Goal: Task Accomplishment & Management: Complete application form

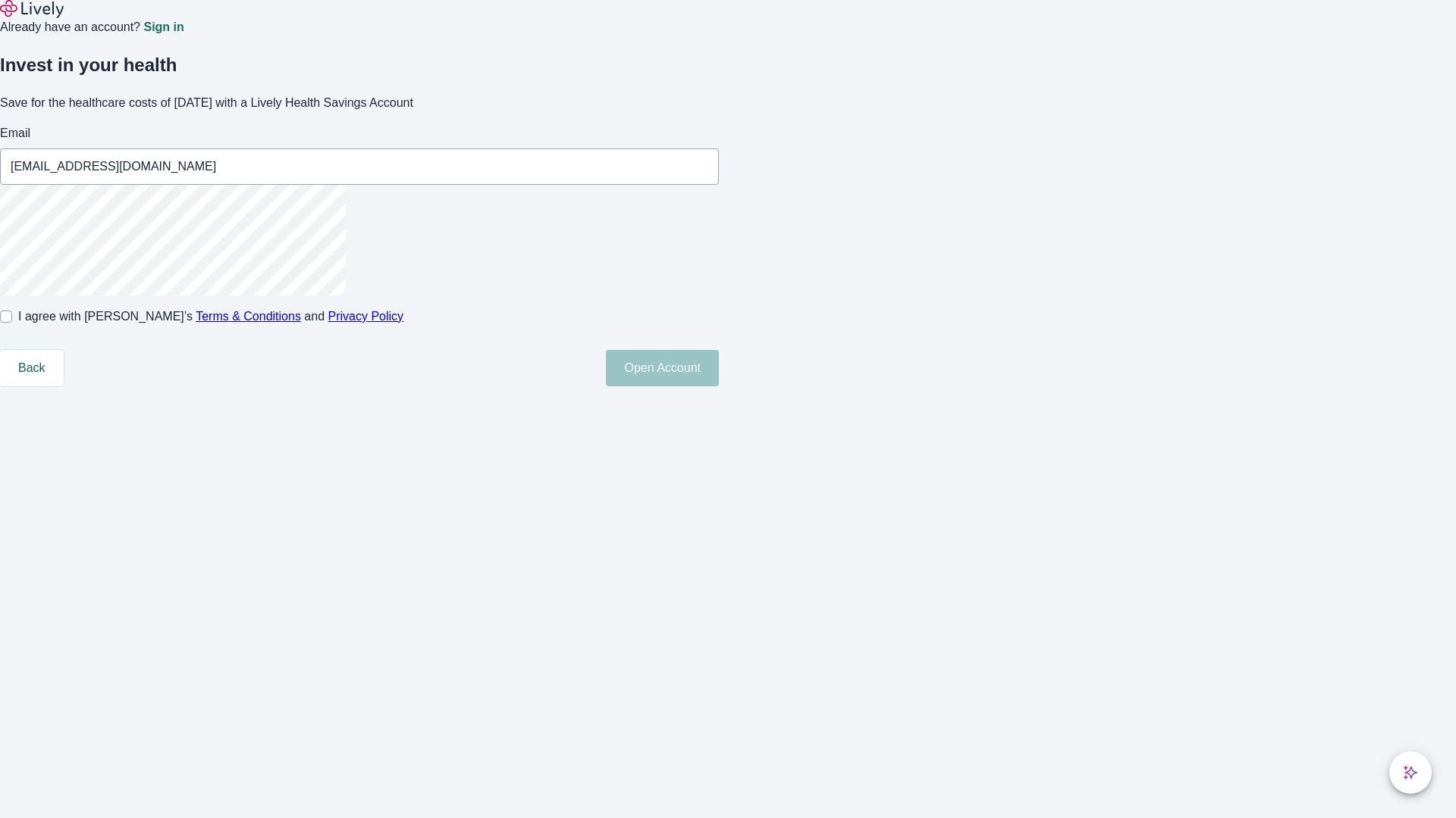
click at [12, 323] on input "I agree with Lively’s Terms & Conditions and Privacy Policy" at bounding box center [6, 316] width 12 height 12
checkbox input "true"
click at [719, 387] on button "Open Account" at bounding box center [661, 368] width 113 height 36
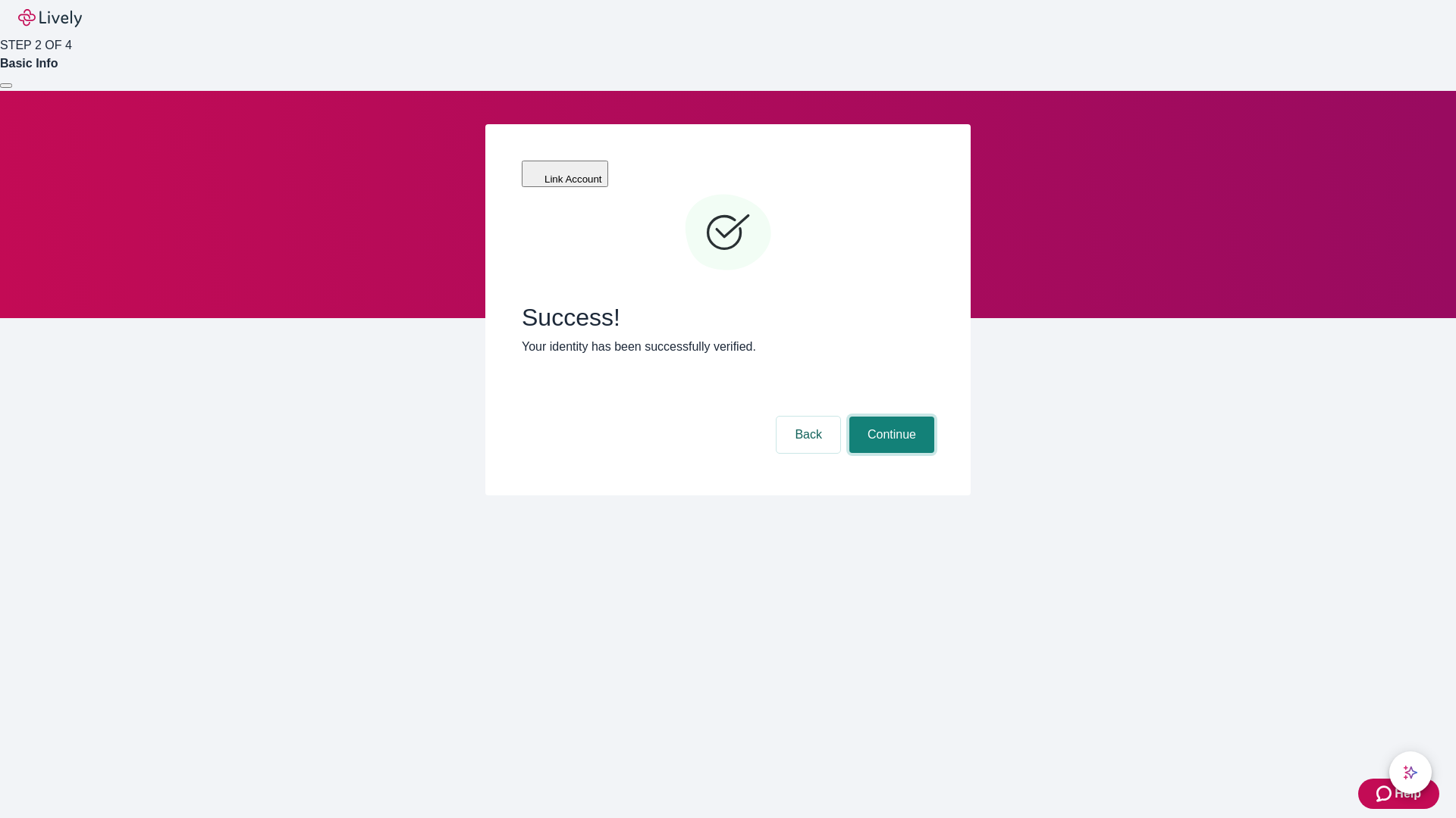
click at [889, 416] on button "Continue" at bounding box center [891, 434] width 85 height 36
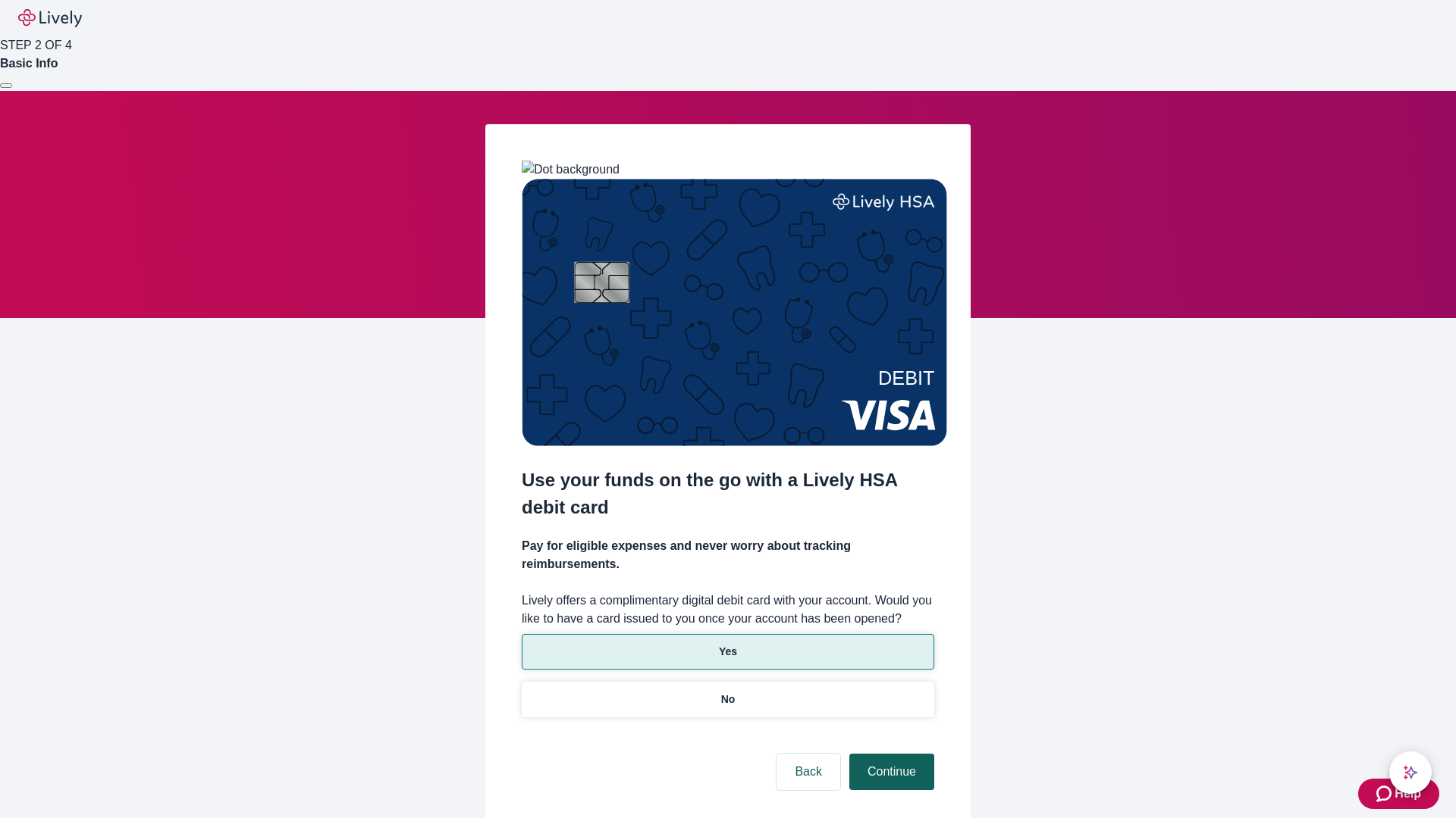
click at [727, 644] on p "Yes" at bounding box center [728, 651] width 18 height 16
click at [889, 754] on button "Continue" at bounding box center [891, 772] width 85 height 36
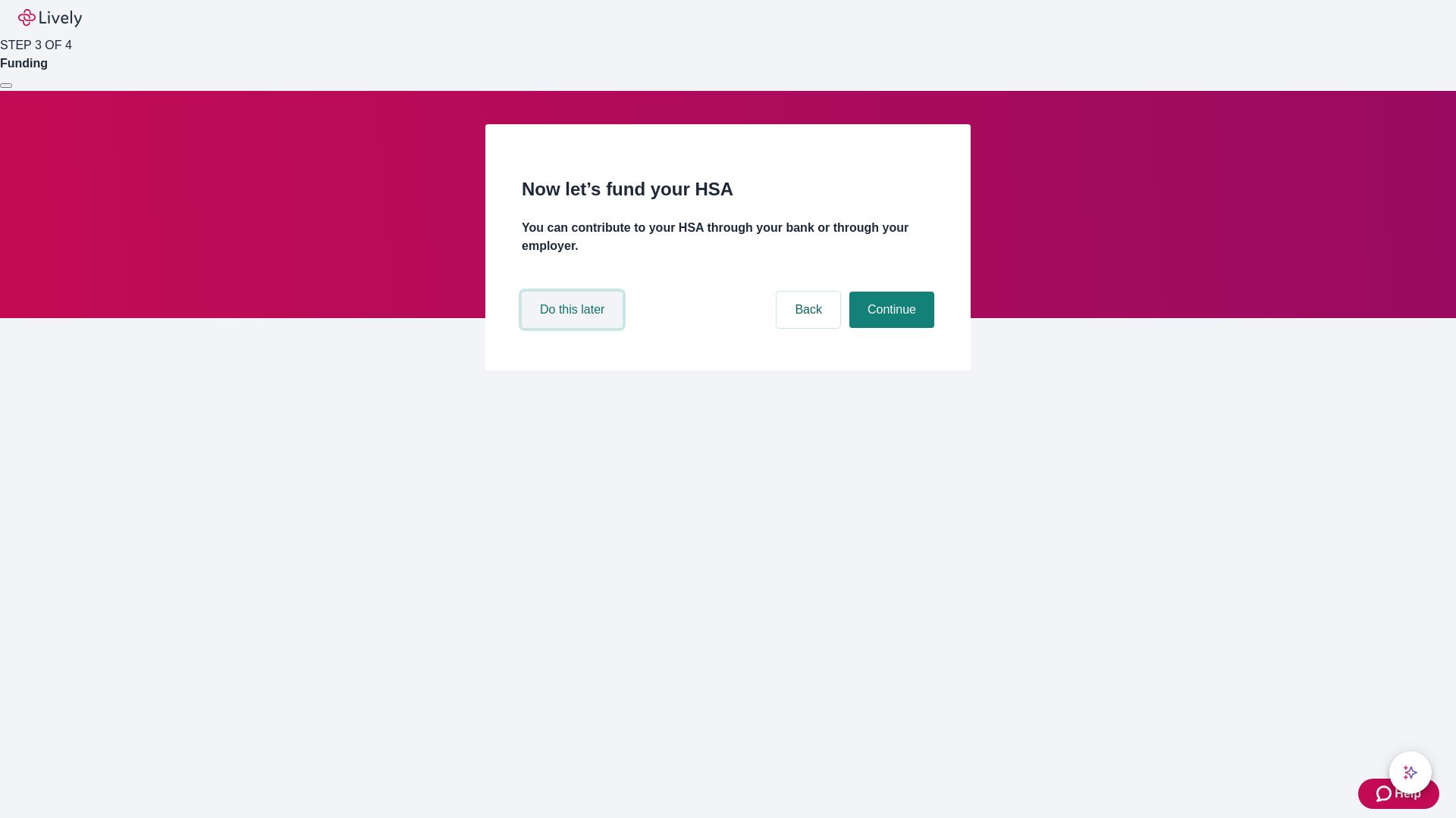
click at [574, 329] on button "Do this later" at bounding box center [572, 310] width 101 height 36
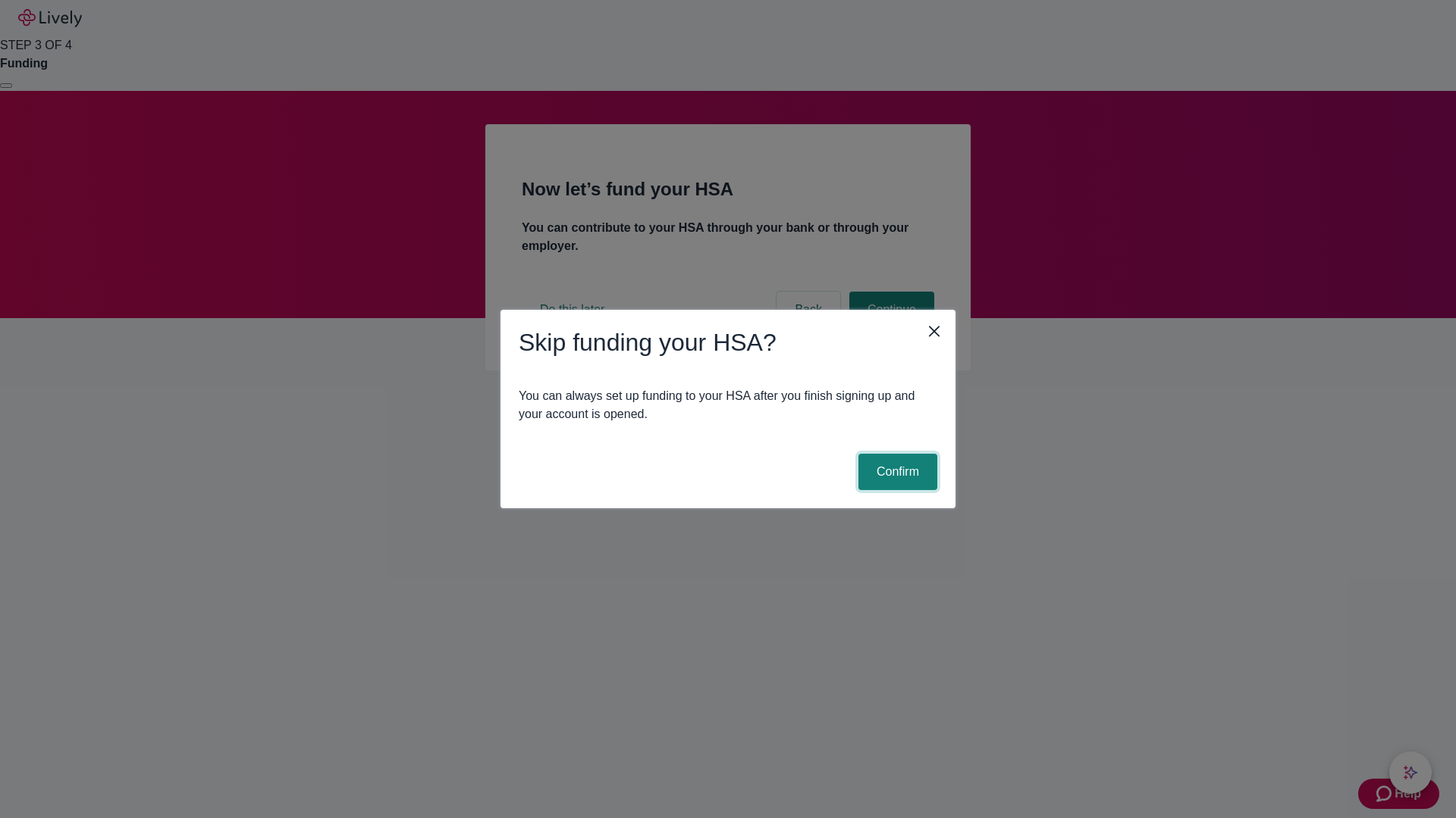
click at [896, 472] on button "Confirm" at bounding box center [897, 472] width 79 height 36
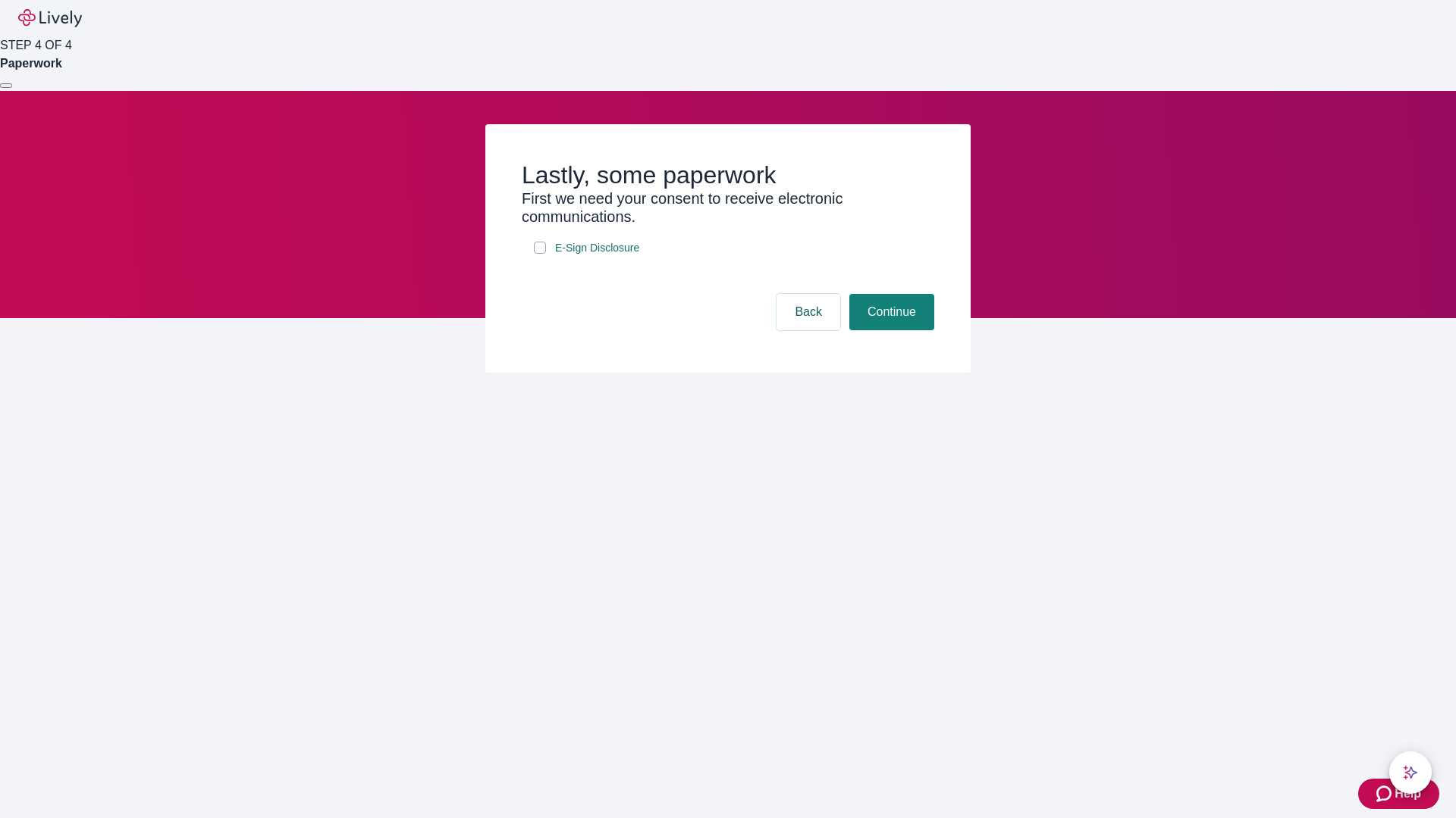
click at [540, 254] on input "E-Sign Disclosure" at bounding box center [540, 247] width 12 height 12
checkbox input "true"
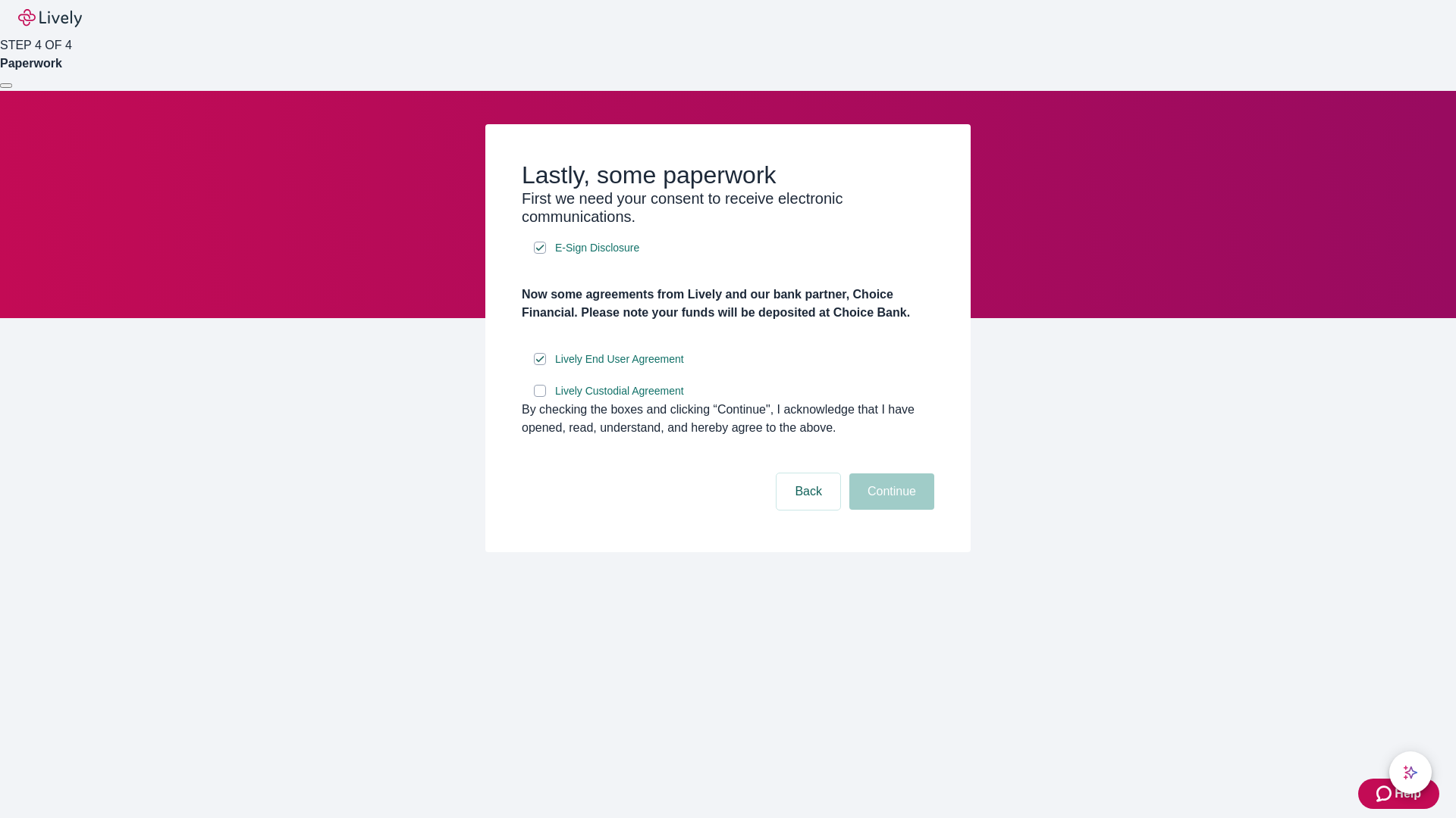
click at [540, 397] on input "Lively Custodial Agreement" at bounding box center [540, 391] width 12 height 12
checkbox input "true"
click at [889, 510] on button "Continue" at bounding box center [891, 492] width 85 height 36
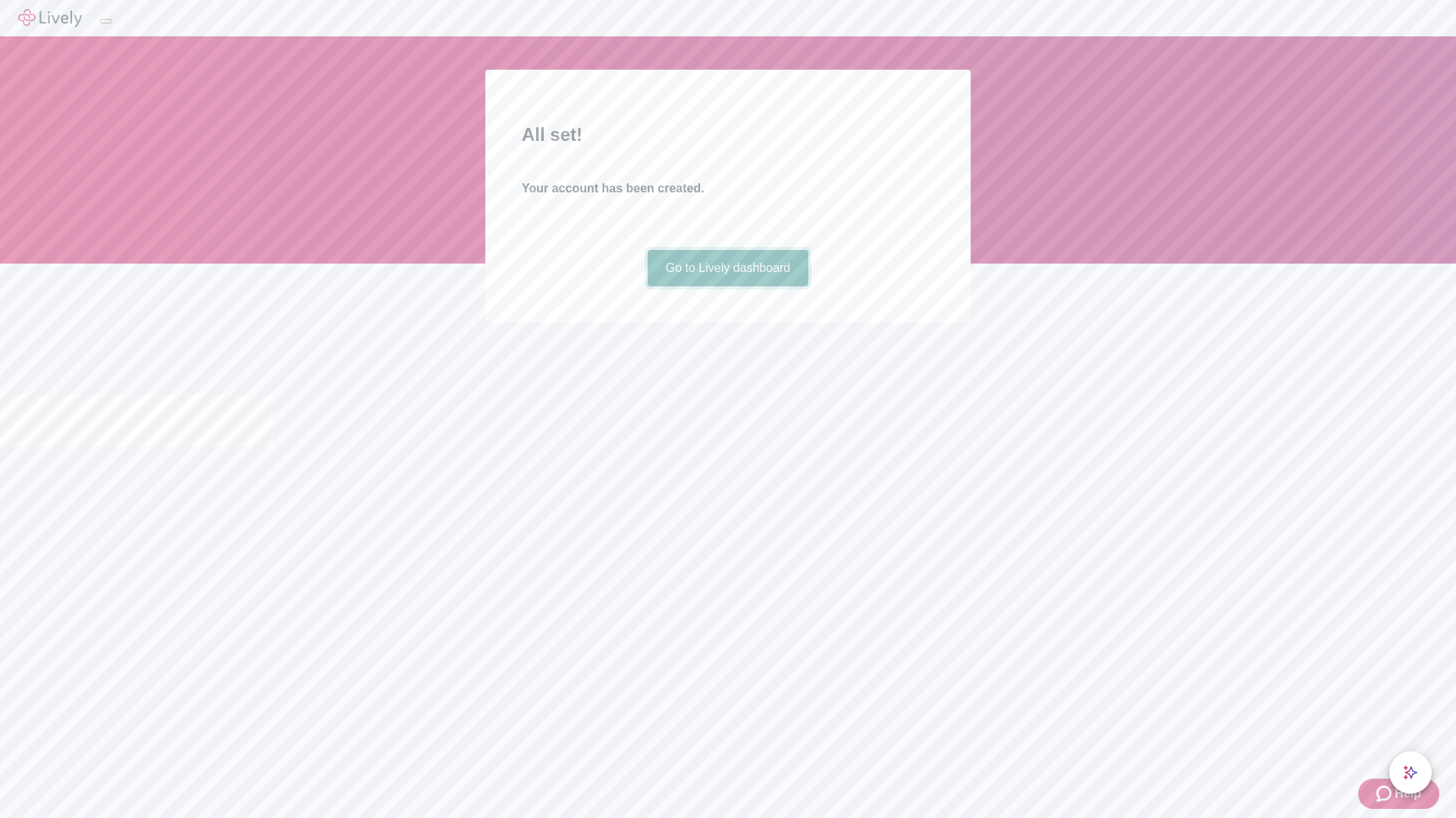
click at [727, 287] on link "Go to Lively dashboard" at bounding box center [728, 268] width 162 height 36
